Goal: Navigation & Orientation: Find specific page/section

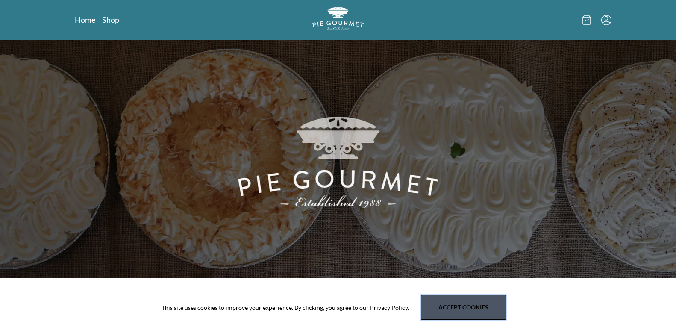
click at [476, 311] on button "Accept cookies" at bounding box center [463, 307] width 85 height 25
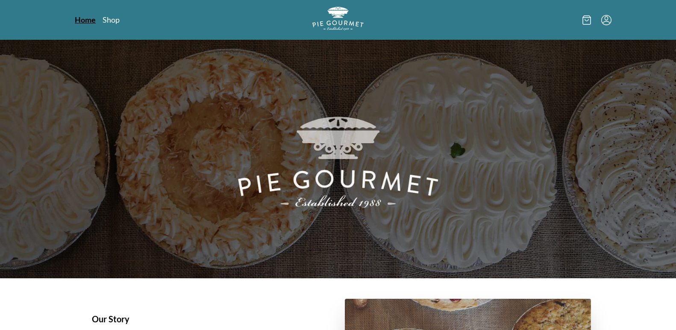
click at [89, 20] on link "Home" at bounding box center [85, 20] width 21 height 10
click at [114, 21] on link "Shop" at bounding box center [110, 20] width 17 height 10
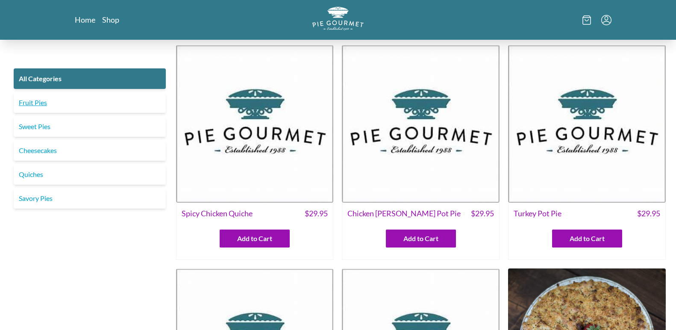
click at [38, 102] on link "Fruit Pies" at bounding box center [90, 102] width 152 height 21
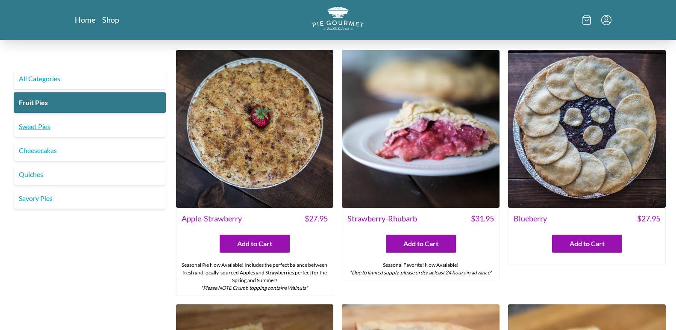
click at [29, 131] on link "Sweet Pies" at bounding box center [90, 126] width 152 height 21
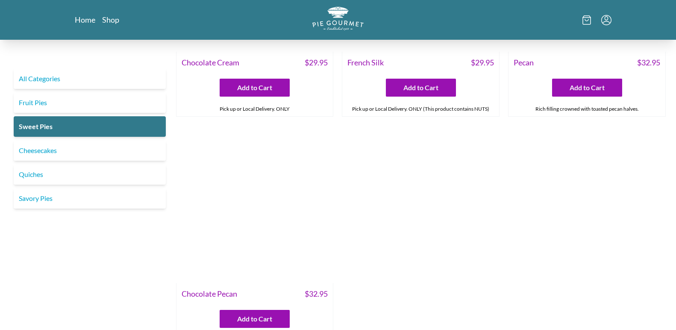
scroll to position [410, 0]
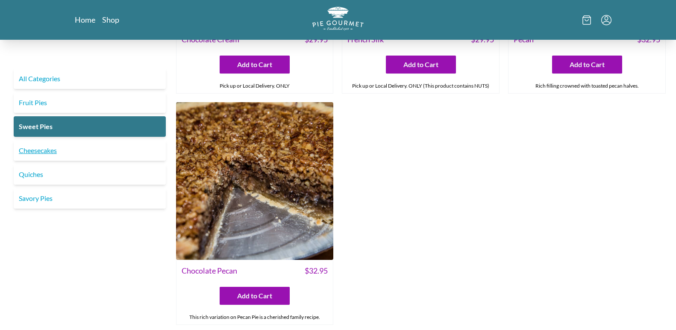
click at [57, 152] on link "Cheesecakes" at bounding box center [90, 150] width 152 height 21
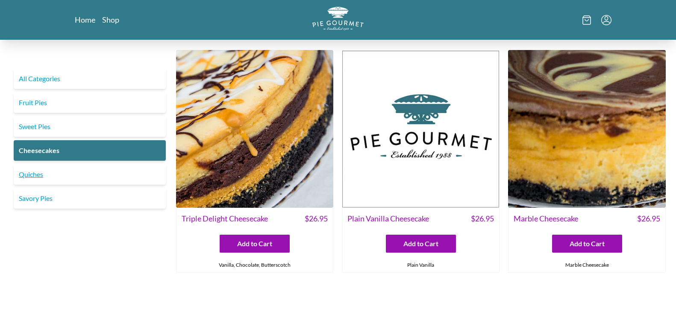
click at [31, 176] on link "Quiches" at bounding box center [90, 174] width 152 height 21
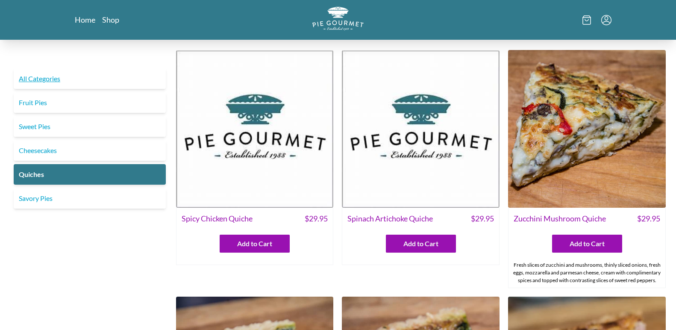
click at [40, 81] on link "All Categories" at bounding box center [90, 78] width 152 height 21
